Goal: Obtain resource: Obtain resource

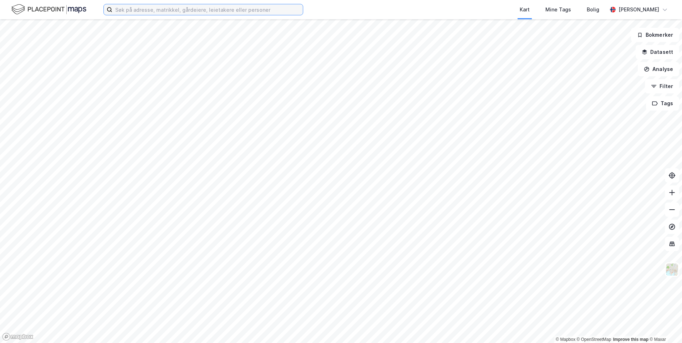
click at [171, 12] on input at bounding box center [207, 9] width 190 height 11
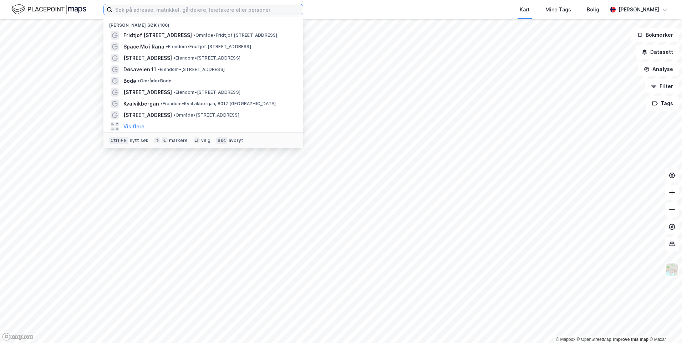
paste input "[STREET_ADDRESS]"
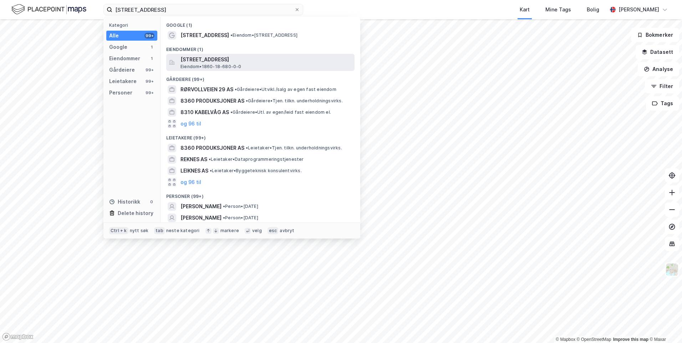
click at [216, 62] on span "[STREET_ADDRESS]" at bounding box center [265, 59] width 171 height 9
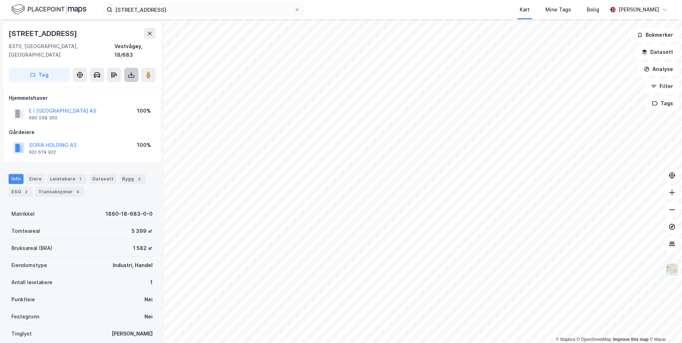
click at [135, 68] on button at bounding box center [131, 75] width 14 height 14
click at [114, 86] on div "Last ned grunnbok" at bounding box center [95, 89] width 41 height 6
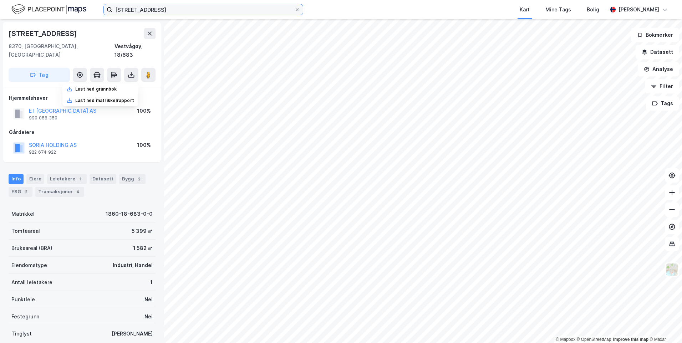
click at [167, 13] on input "[STREET_ADDRESS]" at bounding box center [203, 9] width 182 height 11
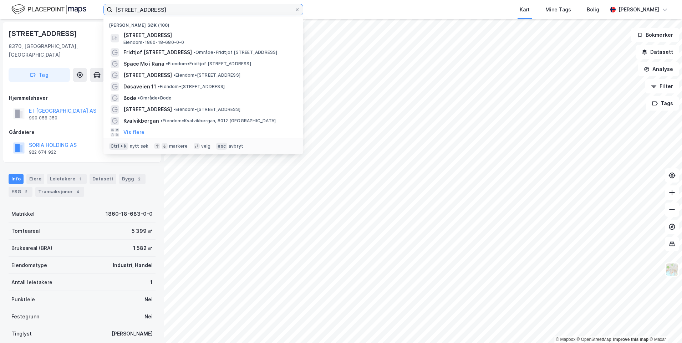
drag, startPoint x: 256, startPoint y: 9, endPoint x: 93, endPoint y: 10, distance: 162.9
click at [93, 10] on div "[STREET_ADDRESS] Nylige søk (100) [STREET_ADDRESS], VESTVÅGØY Eiendom • 1860-18…" at bounding box center [341, 9] width 682 height 19
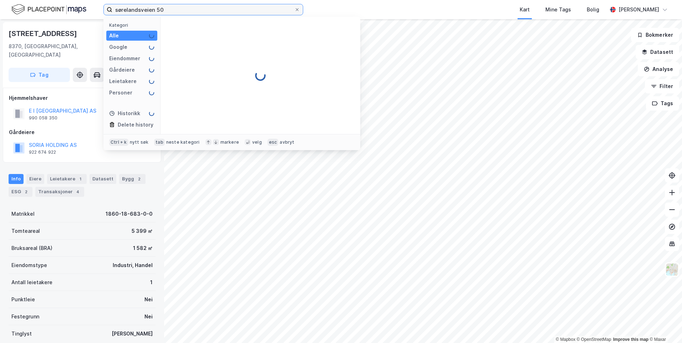
type input "sørelandsveien 50"
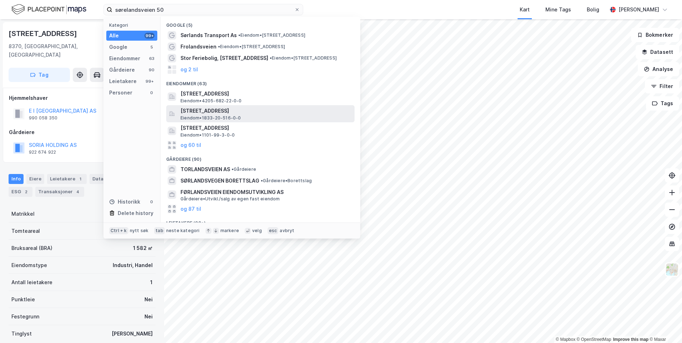
click at [227, 113] on span "[STREET_ADDRESS]" at bounding box center [265, 111] width 171 height 9
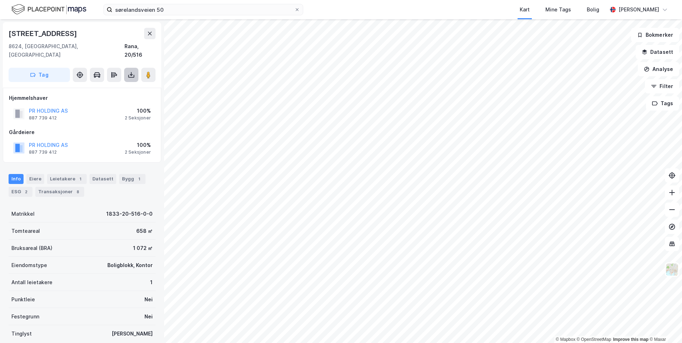
click at [132, 74] on icon at bounding box center [131, 75] width 3 height 2
click at [107, 86] on div "Last ned grunnbok" at bounding box center [95, 89] width 41 height 6
